Goal: Communication & Community: Participate in discussion

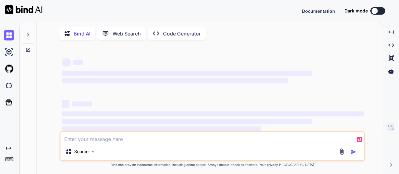
type textarea "x"
click at [11, 87] on img at bounding box center [9, 85] width 11 height 11
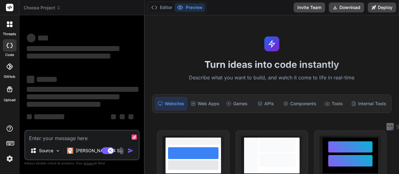
type textarea "x"
type textarea "Loremip d sit ame cons adipiscin elit-seddoe, tempo-incidid utlabo etdol magnaa…"
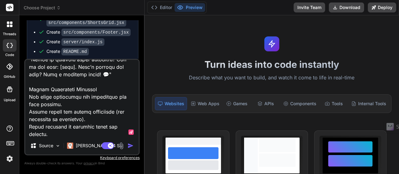
scroll to position [1219, 0]
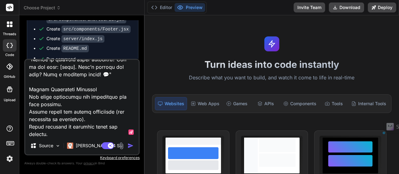
drag, startPoint x: 91, startPoint y: 120, endPoint x: 96, endPoint y: 122, distance: 5.0
click at [96, 122] on textarea at bounding box center [81, 98] width 113 height 77
click at [94, 121] on textarea at bounding box center [81, 98] width 113 height 77
type textarea "x"
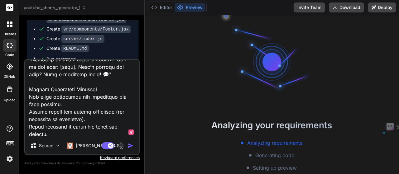
scroll to position [23, 0]
drag, startPoint x: 93, startPoint y: 120, endPoint x: 57, endPoint y: 128, distance: 37.3
click at [57, 128] on textarea at bounding box center [81, 98] width 113 height 77
type textarea "Loremip d sit ame cons adipiscin elit-seddoe, tempo-incidid utlabo etdol magnaa…"
type textarea "x"
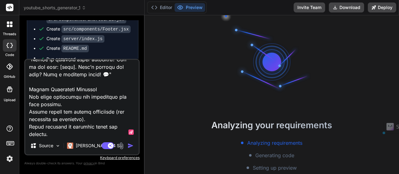
scroll to position [2096, 0]
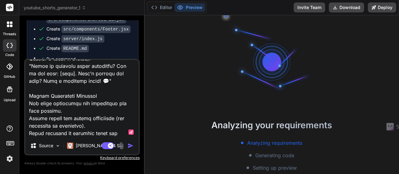
type textarea "Loremip d sit ame cons adipiscin elit-seddoe, tempo-incidid utlabo etdol magnaa…"
type textarea "x"
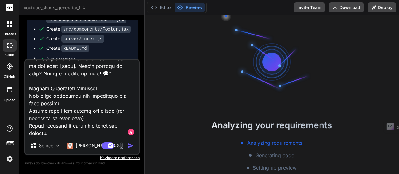
type textarea "Loremip d sit ame cons adipiscin elit-seddoe, tempo-incidid utlabo etdol magnaa…"
type textarea "x"
type textarea "Loremip d sit ame cons adipiscin elit-seddoe, tempo-incidid utlabo etdol magnaa…"
type textarea "x"
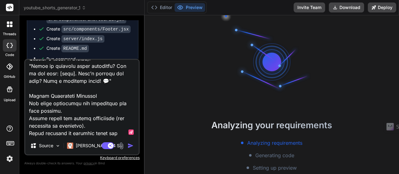
type textarea "Loremip d sit ame cons adipiscin elit-seddoe, tempo-incidid utlabo etdol magnaa…"
type textarea "x"
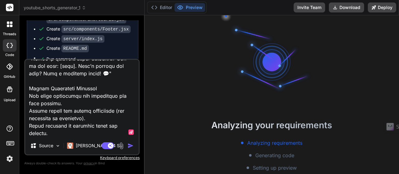
type textarea "Loremip d sit ame cons adipiscin elit-seddoe, tempo-incidid utlabo etdol magnaa…"
type textarea "x"
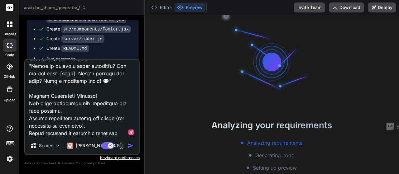
type textarea "Loremip d sit ame cons adipiscin elit-seddoe, tempo-incidid utlabo etdol magnaa…"
click at [128, 147] on img "button" at bounding box center [131, 146] width 6 height 6
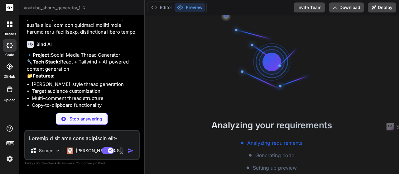
scroll to position [3026, 0]
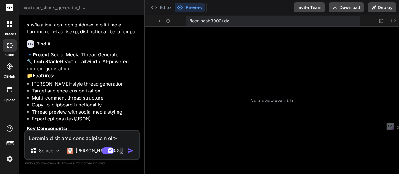
type textarea "x"
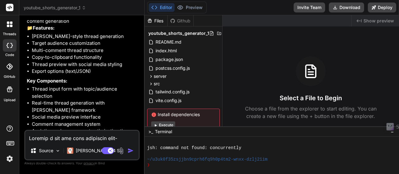
scroll to position [3082, 0]
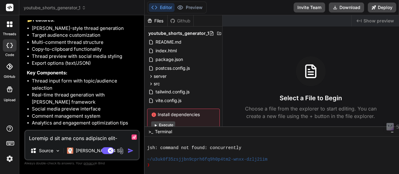
click at [62, 133] on textarea at bounding box center [81, 136] width 113 height 11
type textarea "Y"
type textarea "x"
type textarea "Yr"
type textarea "x"
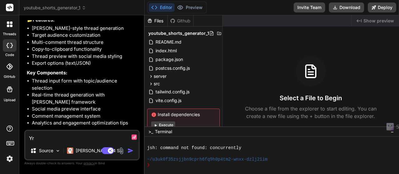
type textarea "Y"
type textarea "x"
type textarea "Ye"
type textarea "x"
type textarea "Yes"
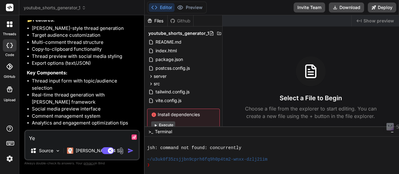
type textarea "x"
type textarea "Yes"
type textarea "x"
type textarea "Yes g"
type textarea "x"
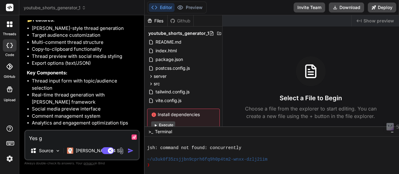
type textarea "Yes ge"
type textarea "x"
type textarea "Yes gen"
type textarea "x"
type textarea "Yes gene"
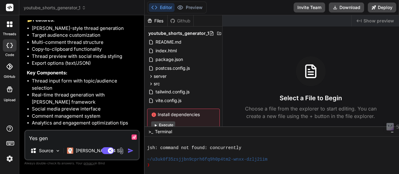
type textarea "x"
type textarea "Yes gener"
type textarea "x"
type textarea "Yes genera"
type textarea "x"
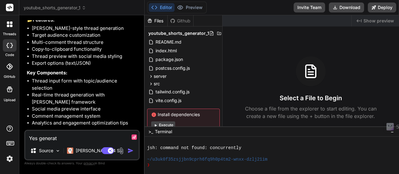
type textarea "Yes generaty"
type textarea "x"
type textarea "Yes generatye"
type textarea "x"
type textarea "Yes generaty"
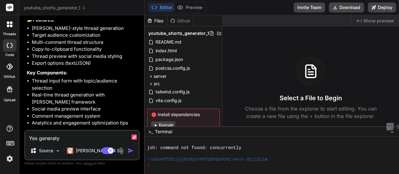
type textarea "x"
type textarea "Yes generat"
type textarea "x"
type textarea "Yes generate"
type textarea "x"
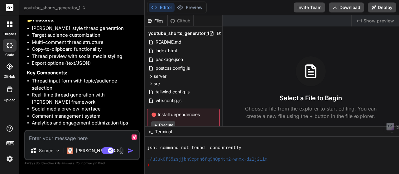
scroll to position [3147, 0]
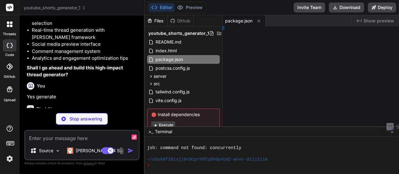
type textarea "x"
type textarea "0 } })"
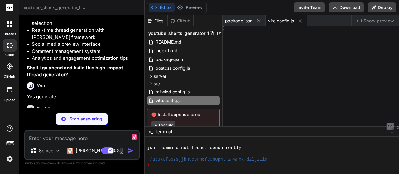
type textarea "x"
type textarea ": [], }"
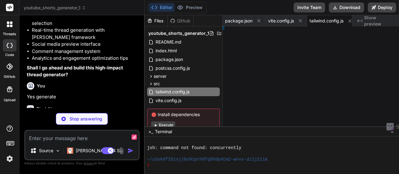
type textarea "x"
type textarea "}, }"
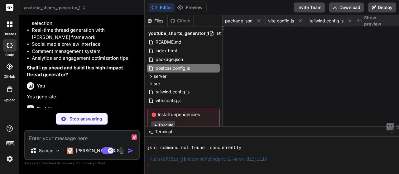
type textarea "x"
type textarea "> </html>"
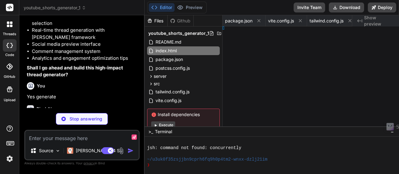
type textarea "x"
type textarea "0.2); }"
type textarea "x"
type textarea "pp"
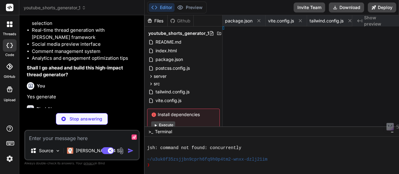
type textarea "x"
type textarea "r"
type textarea "x"
type textarea "orm"
type textarea "x"
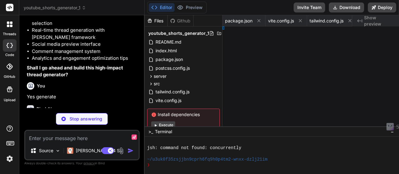
type textarea "review"
type textarea "x"
type textarea "minutes for maximum engagement! </p> </div> </div> ) } export default ThreadPre…"
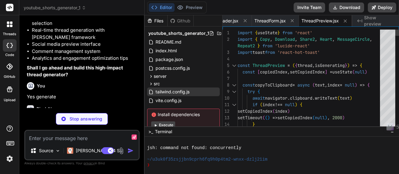
type textarea "x"
type textarea "with a question or call-to-action to maximize comments and shares! </p> </div> …"
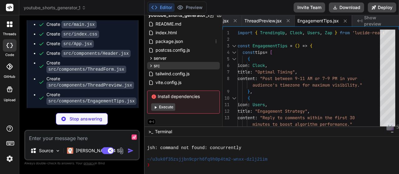
scroll to position [20, 0]
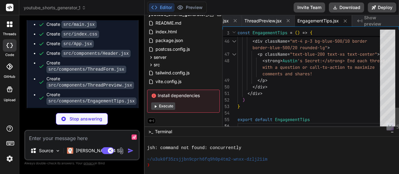
type textarea "x"
type textarea "return evidenceTemplates[Math.floor(Math.random() * evidenceTemplates.length)] …"
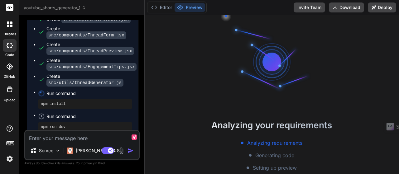
scroll to position [3411, 0]
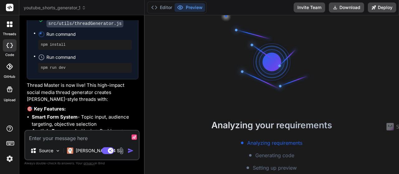
type textarea "x"
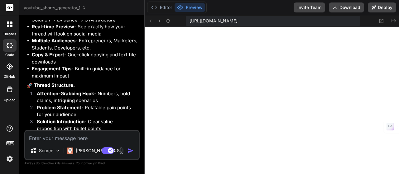
scroll to position [3536, 0]
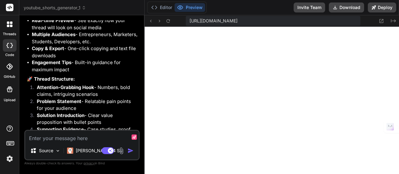
click at [50, 138] on textarea at bounding box center [81, 136] width 113 height 11
click at [86, 136] on textarea at bounding box center [81, 136] width 113 height 11
type textarea "c"
type textarea "x"
type textarea "co"
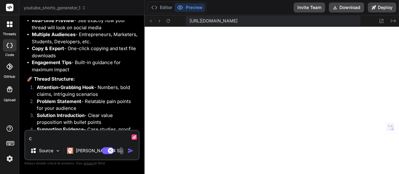
type textarea "x"
type textarea "con"
type textarea "x"
type textarea "conn"
type textarea "x"
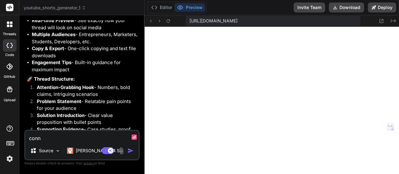
type textarea "conne"
type textarea "x"
type textarea "connec"
type textarea "x"
type textarea "connect"
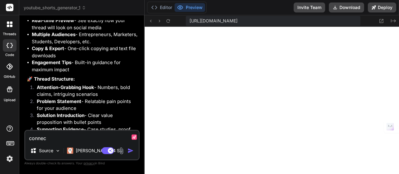
type textarea "x"
type textarea "connect"
type textarea "x"
type textarea "connect w"
type textarea "x"
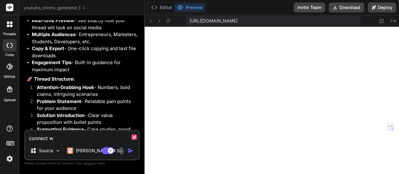
type textarea "connect wi"
type textarea "x"
type textarea "connect wit"
type textarea "x"
type textarea "connect with"
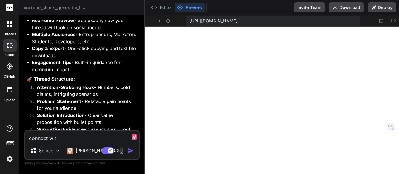
type textarea "x"
type textarea "connect with"
type textarea "x"
type textarea "connect with p"
type textarea "x"
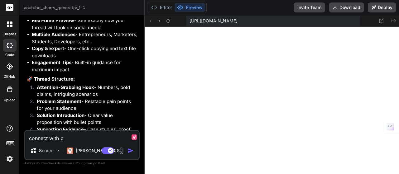
type textarea "connect with pe"
type textarea "x"
type textarea "connect with per"
type textarea "x"
type textarea "connect with perp"
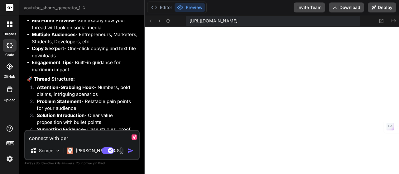
type textarea "x"
type textarea "connect with perpl"
type textarea "x"
type textarea "connect with perple"
type textarea "x"
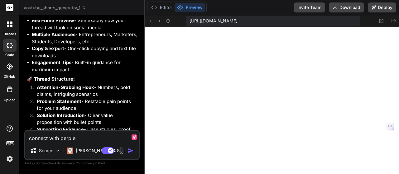
type textarea "connect with perplex"
type textarea "x"
type textarea "connect with perplexi"
type textarea "x"
type textarea "connect with perplexit"
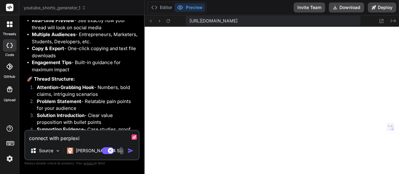
type textarea "x"
type textarea "connect with perplexity"
type textarea "x"
type textarea "connect with perplexity"
type textarea "x"
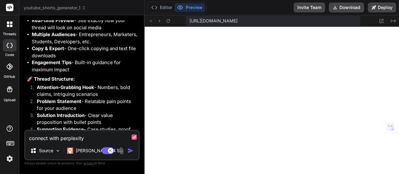
type textarea "connect with perplexity f"
type textarea "x"
type textarea "connect with perplexity fo"
type textarea "x"
type textarea "connect with perplexity for"
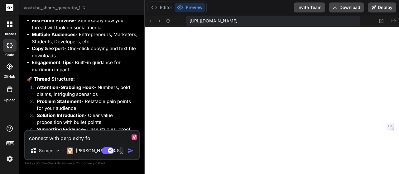
type textarea "x"
type textarea "connect with perplexity for"
type textarea "x"
type textarea "connect with perplexity for h"
type textarea "x"
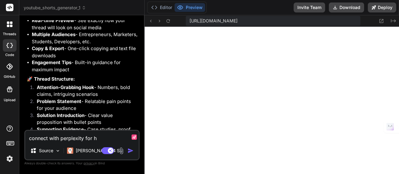
type textarea "connect with perplexity for"
type textarea "x"
type textarea "connect with perplexity for g"
type textarea "x"
type textarea "connect with perplexity for ge"
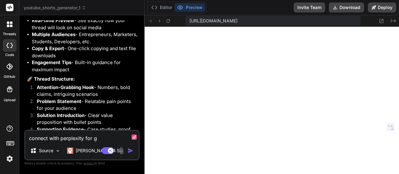
type textarea "x"
type textarea "connect with perplexity for gen"
type textarea "x"
type textarea "connect with perplexity for gene"
type textarea "x"
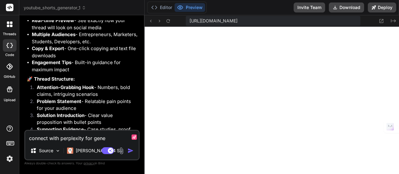
type textarea "connect with perplexity for gener"
type textarea "x"
type textarea "connect with perplexity for genera"
type textarea "x"
type textarea "connect with perplexity for generat"
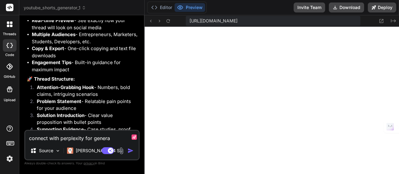
type textarea "x"
type textarea "connect with perplexity for generate"
type textarea "x"
type textarea "connect with perplexity for generat"
type textarea "x"
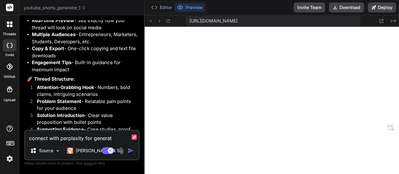
type textarea "connect with perplexity for generati"
type textarea "x"
type textarea "connect with perplexity for generatin"
type textarea "x"
type textarea "connect with perplexity for generating"
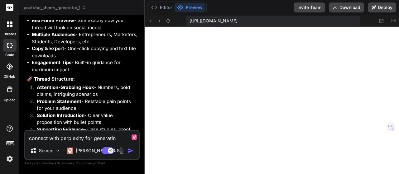
type textarea "x"
type textarea "connect with perplexity for generating"
type textarea "x"
type textarea "connect with perplexity for generating t"
type textarea "x"
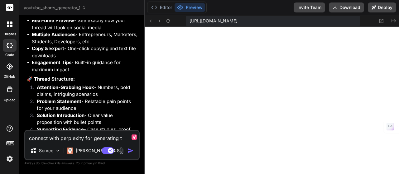
type textarea "connect with perplexity for generating th"
type textarea "x"
type textarea "connect with perplexity for generating thr"
type textarea "x"
type textarea "connect with perplexity for generating thre"
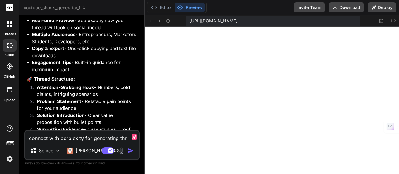
type textarea "x"
type textarea "connect with perplexity for generating threa"
type textarea "x"
type textarea "connect with perplexity for generating threas"
type textarea "x"
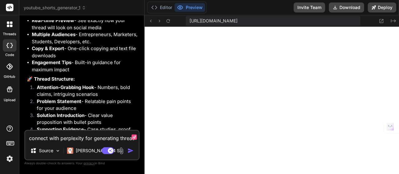
type textarea "connect with perplexity for generating threass"
type textarea "x"
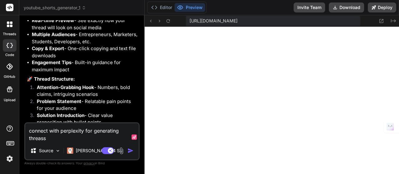
type textarea "connect with perplexity for generating threas"
type textarea "x"
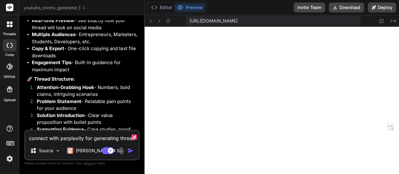
type textarea "connect with perplexity for generating threa"
type textarea "x"
type textarea "connect with perplexity for generating thread"
type textarea "x"
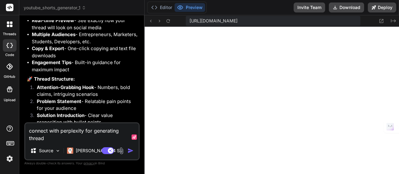
type textarea "connect with perplexity for generating threads"
type textarea "x"
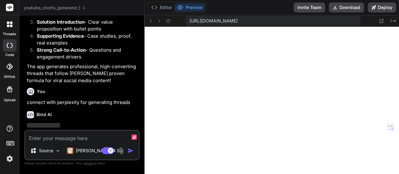
scroll to position [3631, 0]
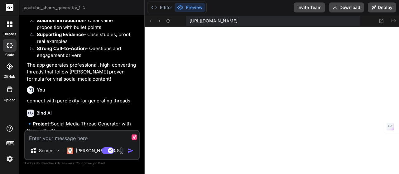
type textarea "x"
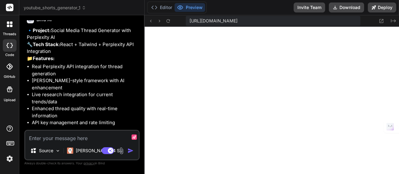
scroll to position [3780, 0]
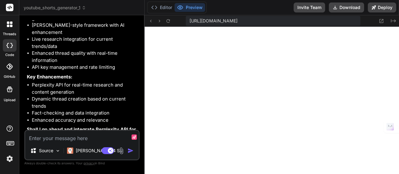
click at [70, 135] on textarea at bounding box center [81, 136] width 113 height 11
type textarea "y"
type textarea "x"
type textarea "ye"
type textarea "x"
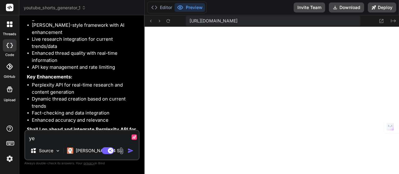
type textarea "yes"
type textarea "x"
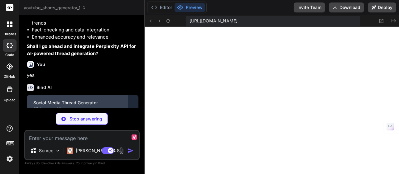
scroll to position [3878, 0]
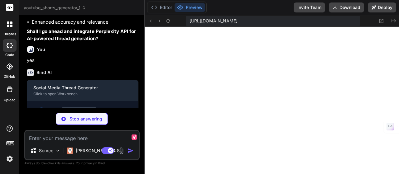
type textarea "x"
type textarea ""@vitejs/plugin-react": "^4.1.1", "vite": "^5.0.0", "tailwindcss": "^3.3.6", "a…"
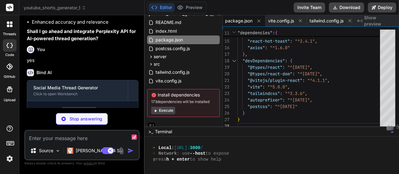
type textarea "x"
type textarea "} })"
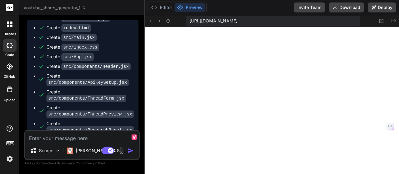
scroll to position [1240, 0]
